Goal: Transaction & Acquisition: Obtain resource

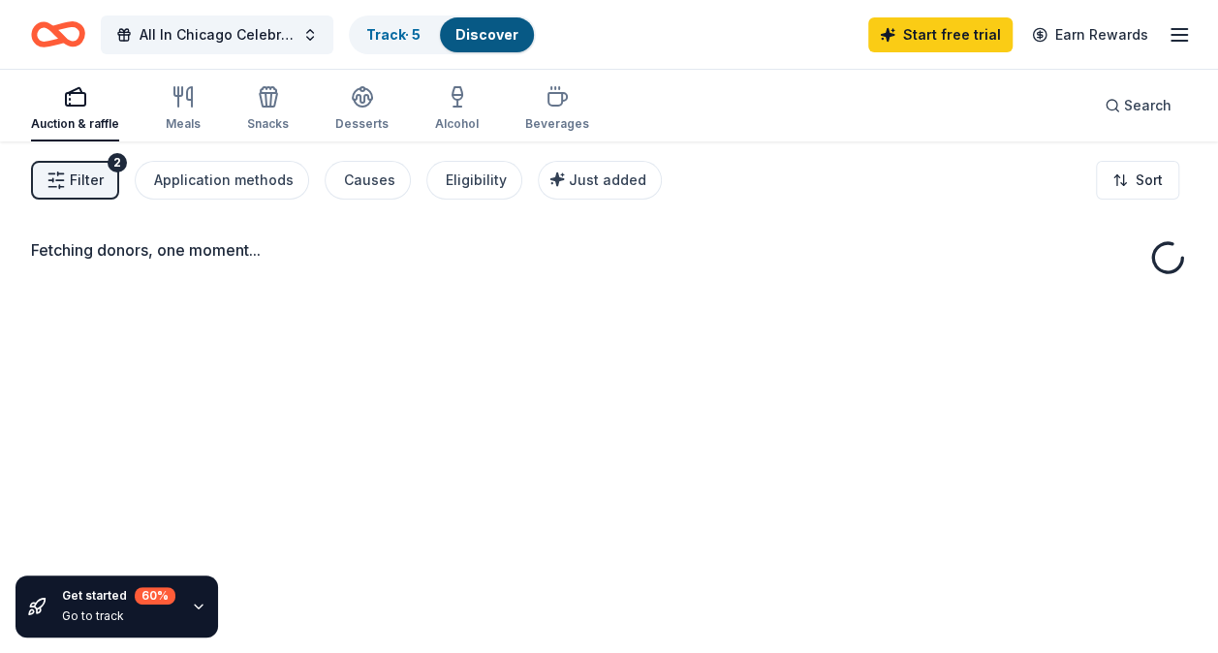
click at [1175, 29] on line "button" at bounding box center [1180, 29] width 16 height 0
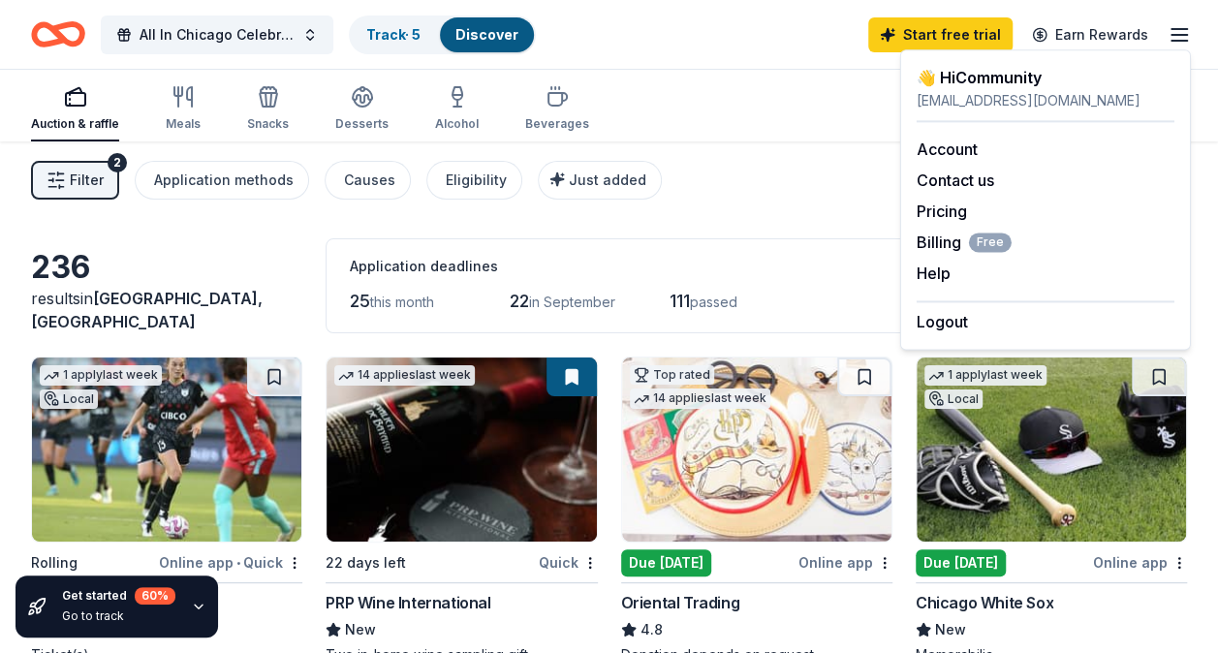
click at [794, 91] on div "Auction & raffle Meals Snacks Desserts Alcohol Beverages Search" at bounding box center [609, 106] width 1156 height 72
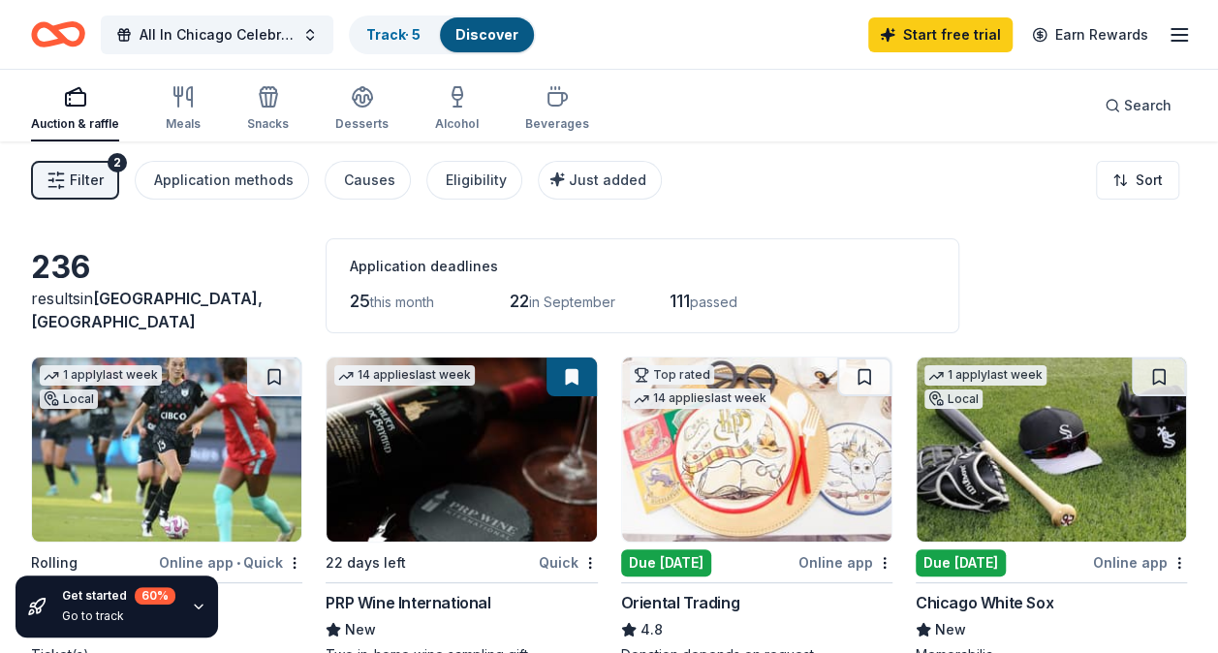
click at [74, 33] on icon "Home" at bounding box center [58, 35] width 54 height 46
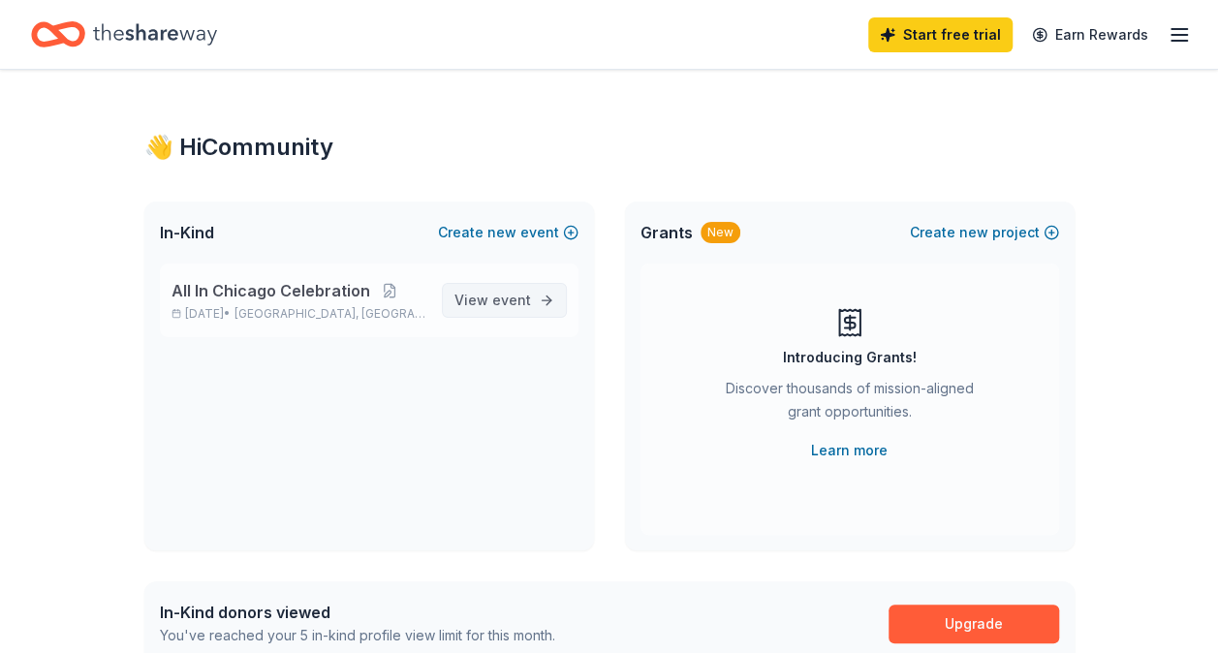
click at [520, 304] on span "event" at bounding box center [511, 300] width 39 height 16
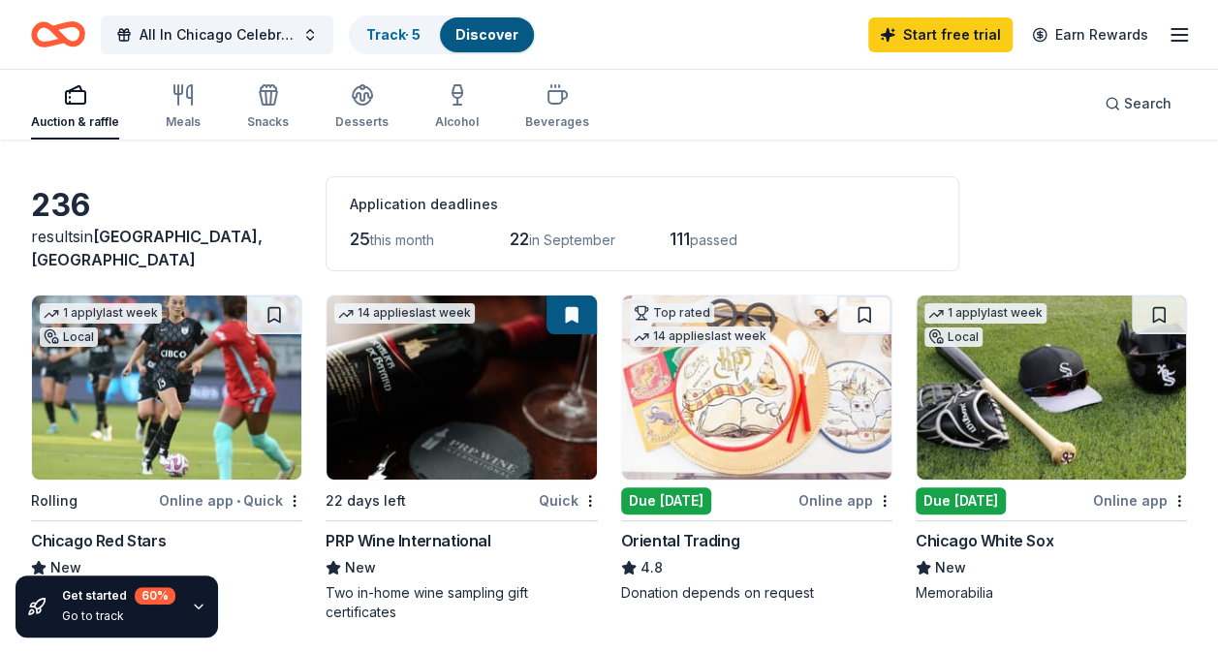
scroll to position [194, 0]
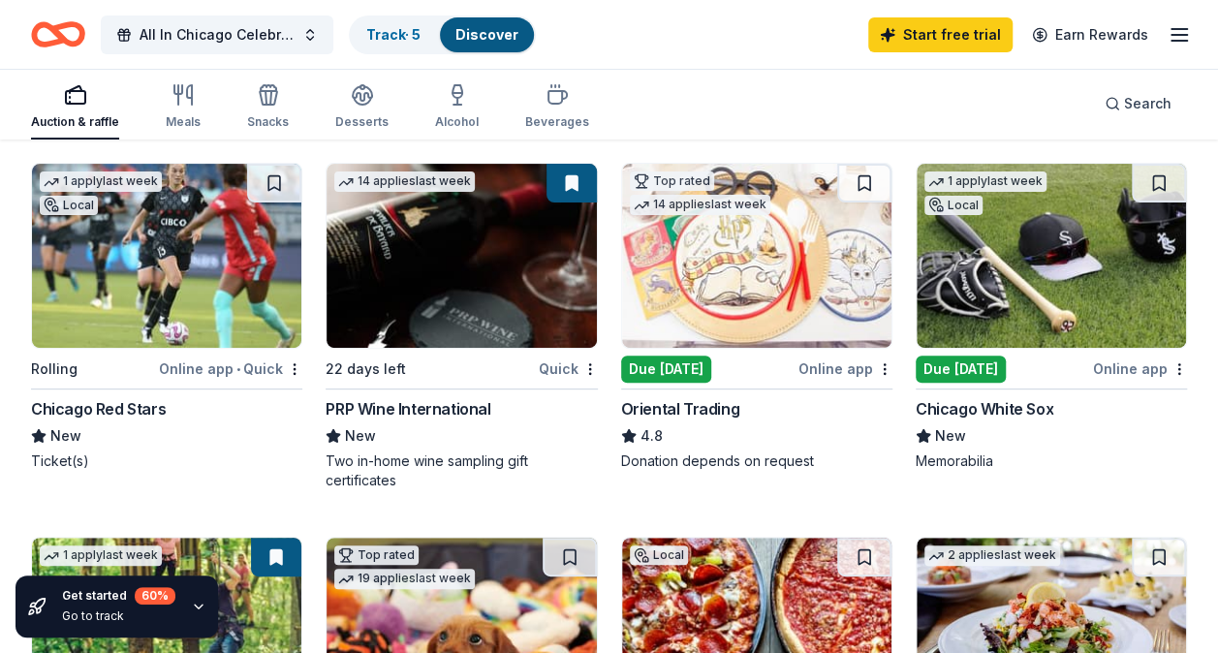
click at [1194, 31] on div "All In Chicago Celebration Track · 5 Discover Start free trial Earn Rewards" at bounding box center [609, 34] width 1218 height 69
click at [1184, 35] on line "button" at bounding box center [1180, 35] width 16 height 0
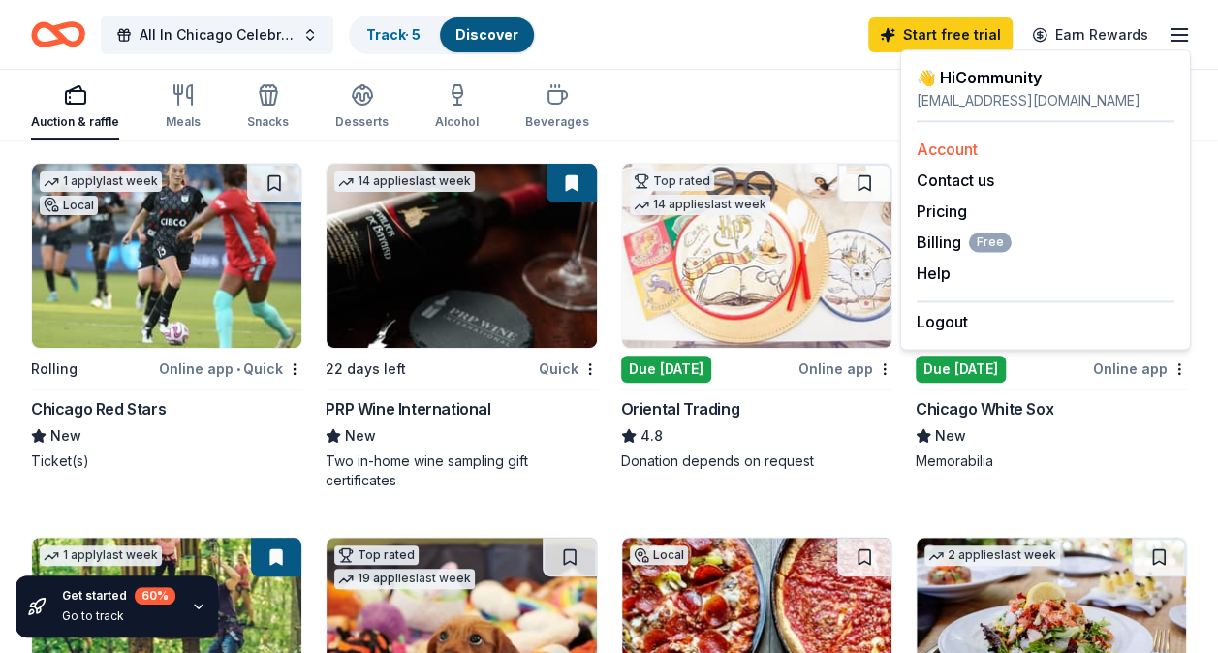
click at [948, 150] on link "Account" at bounding box center [947, 149] width 61 height 19
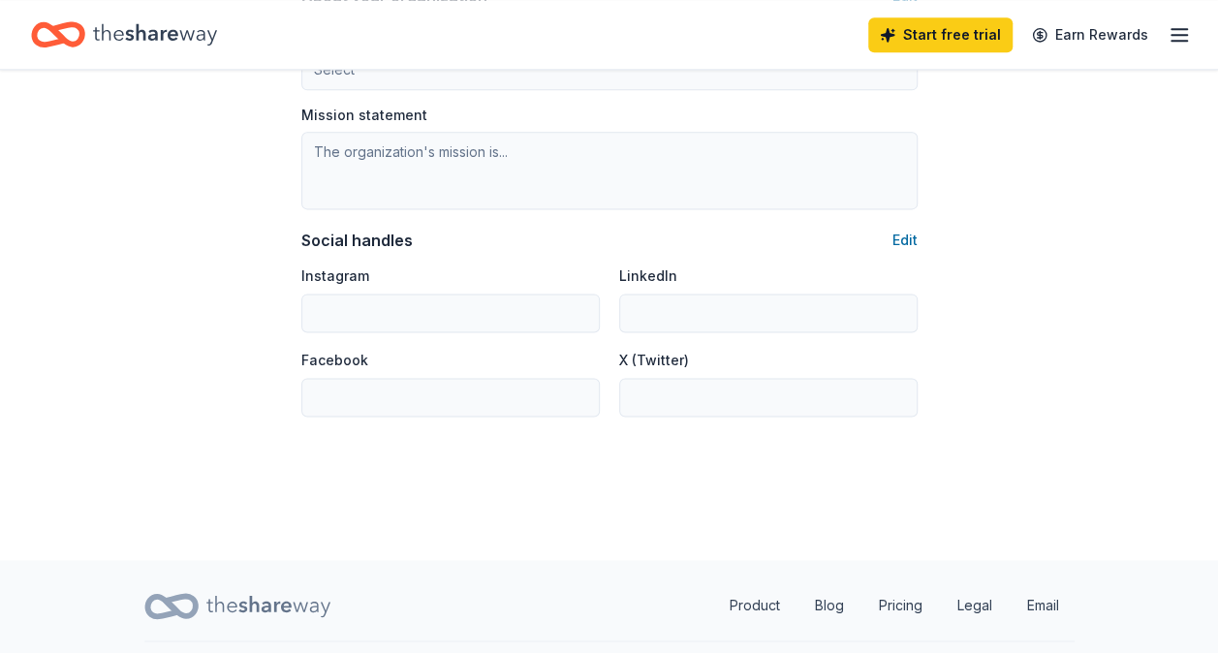
scroll to position [1217, 0]
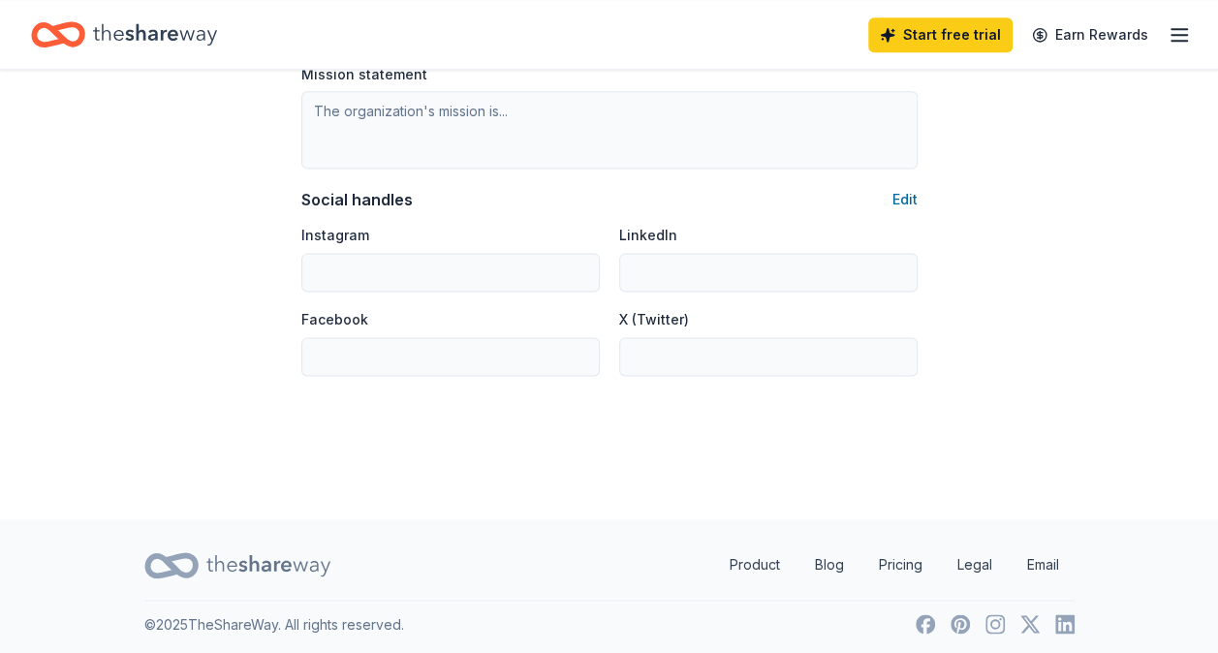
click at [126, 21] on icon "Home" at bounding box center [155, 35] width 124 height 40
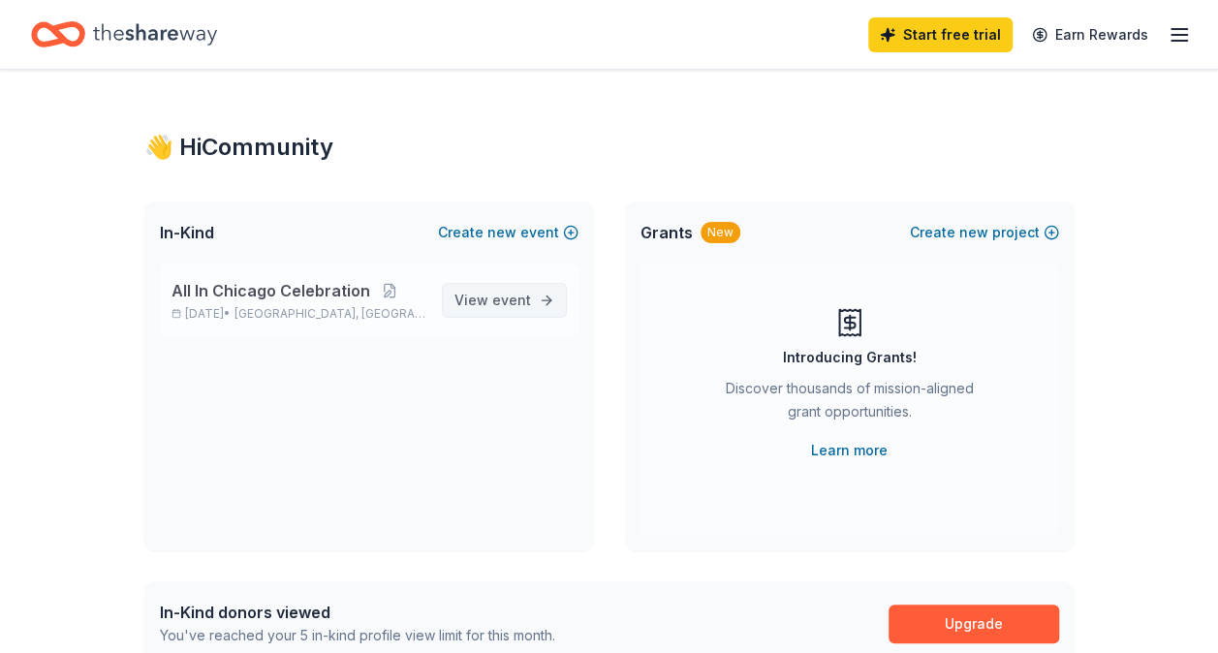
click at [519, 299] on span "event" at bounding box center [511, 300] width 39 height 16
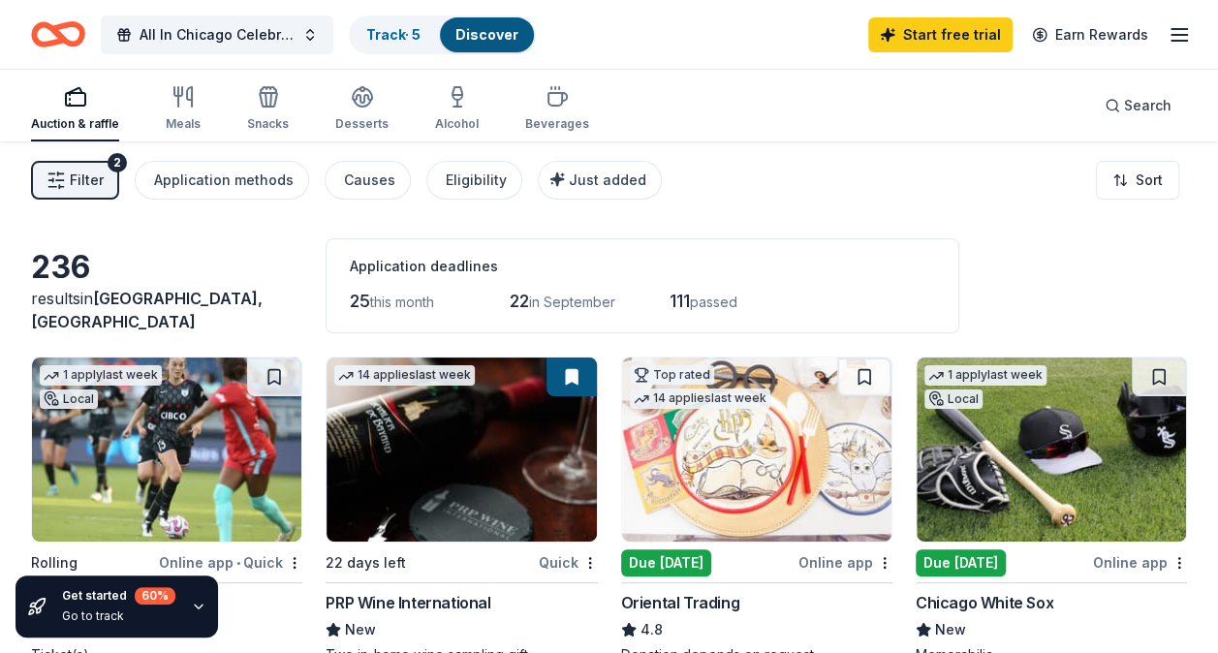
click at [39, 16] on icon "Home" at bounding box center [58, 35] width 54 height 46
click at [405, 47] on div "Track · 5" at bounding box center [393, 34] width 85 height 35
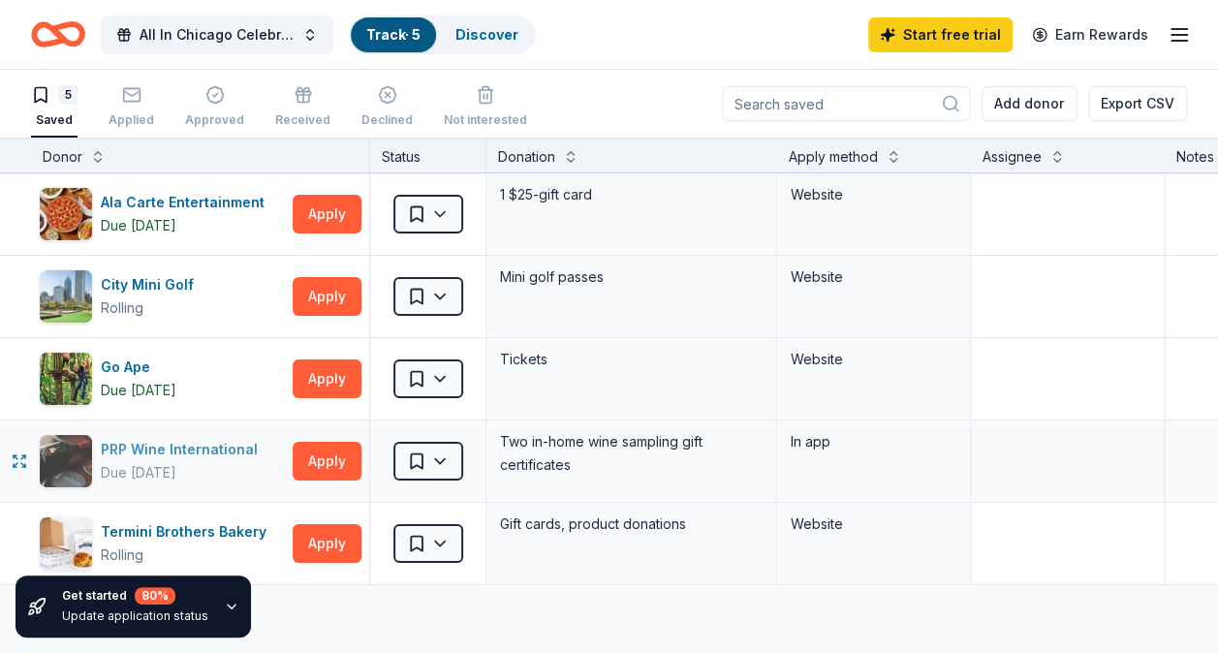
click at [220, 447] on div "PRP Wine International" at bounding box center [183, 449] width 165 height 23
click at [818, 443] on div "In app" at bounding box center [874, 441] width 166 height 23
click at [318, 303] on button "Apply" at bounding box center [327, 296] width 69 height 39
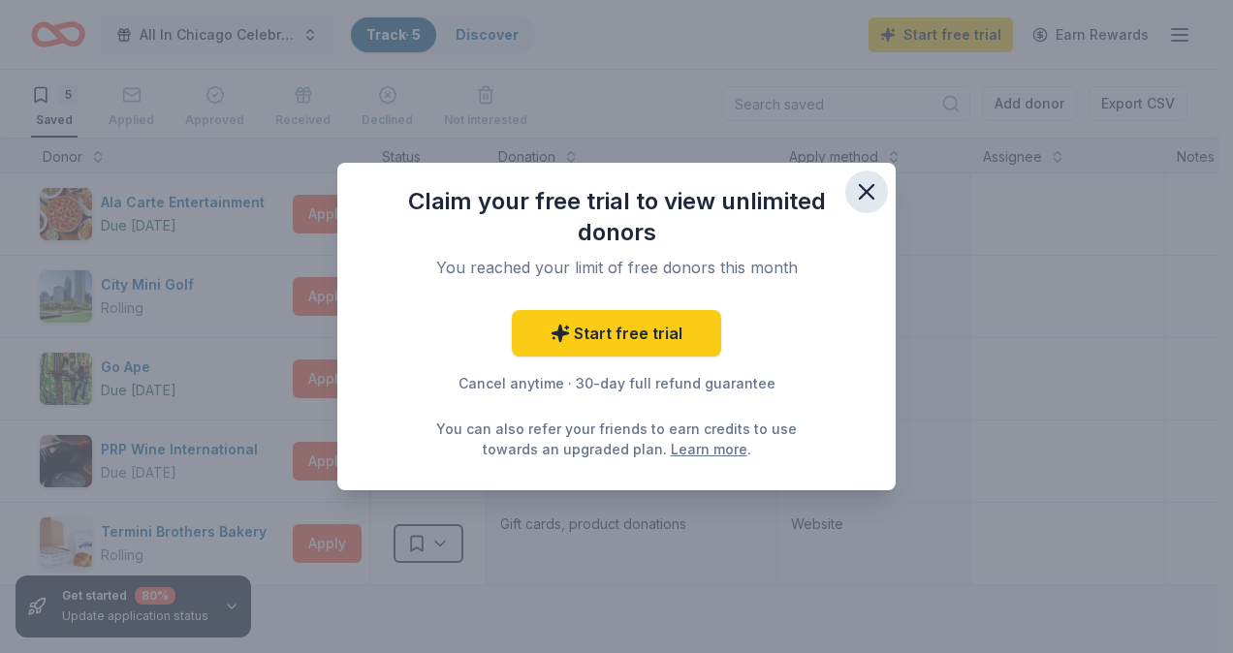
click at [872, 193] on icon "button" at bounding box center [866, 191] width 27 height 27
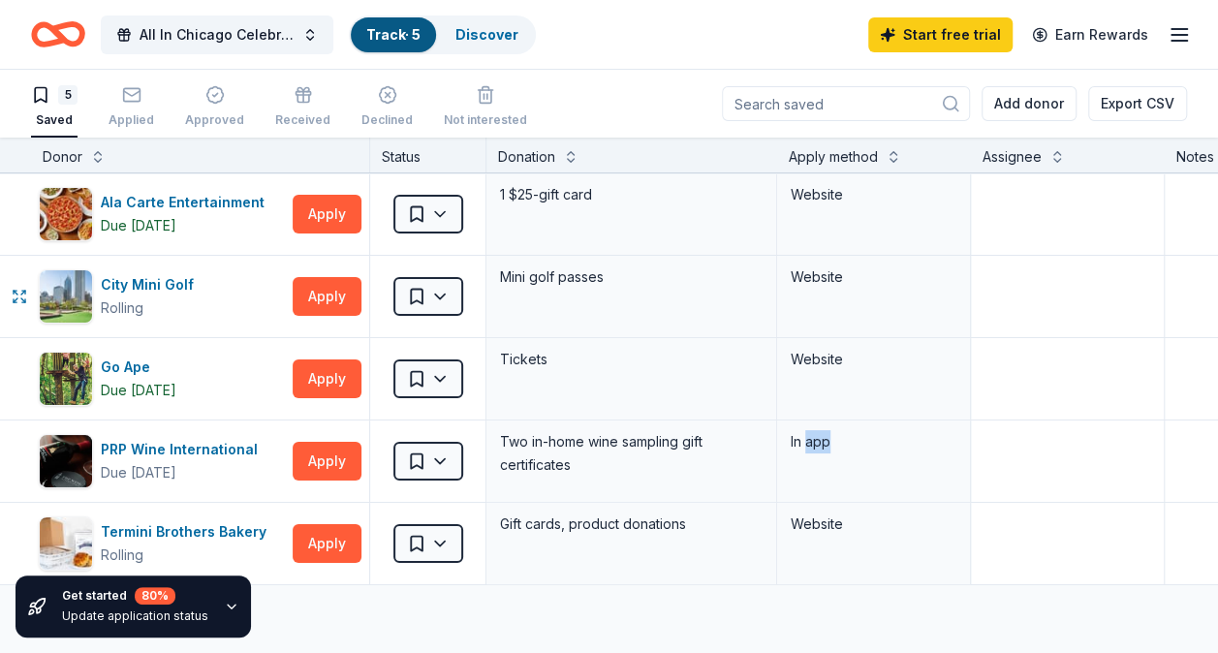
drag, startPoint x: 319, startPoint y: 304, endPoint x: 1192, endPoint y: 61, distance: 906.5
click at [1192, 61] on div "All In Chicago Celebration Track · 5 Discover Start free trial Earn Rewards" at bounding box center [609, 34] width 1218 height 69
click at [684, 459] on div "Two in-home wine sampling gift certificates" at bounding box center [631, 453] width 267 height 50
click at [837, 435] on div "In app" at bounding box center [874, 441] width 166 height 23
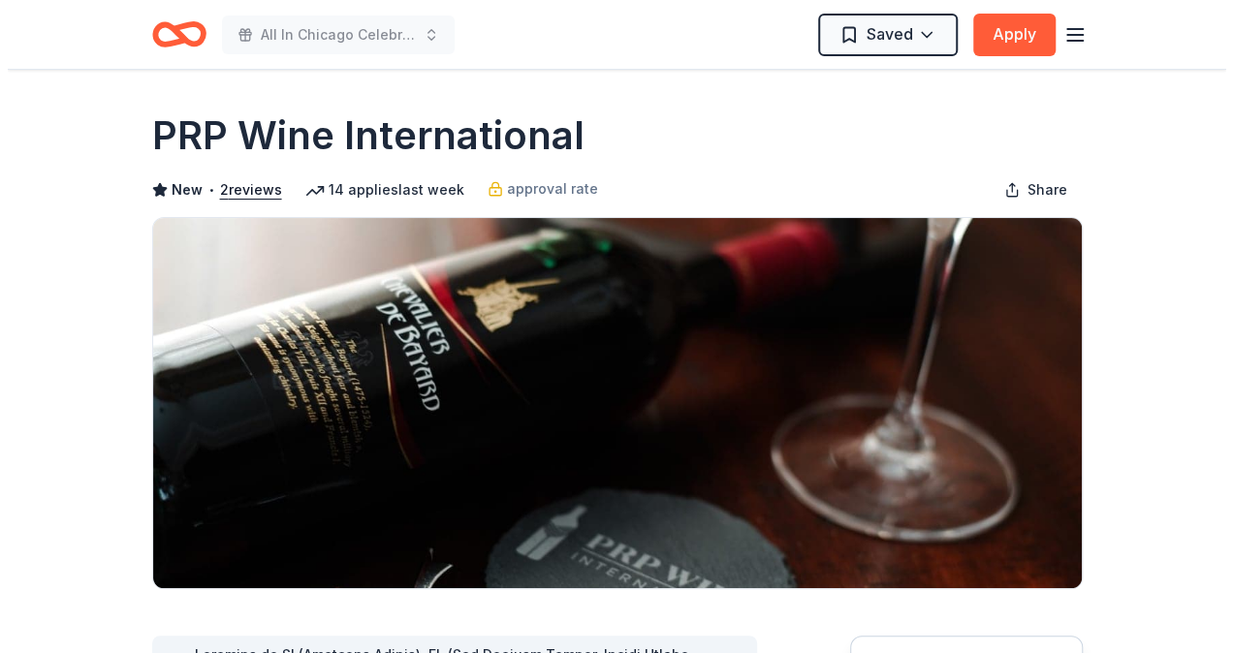
scroll to position [291, 0]
